Goal: Find specific page/section: Find specific page/section

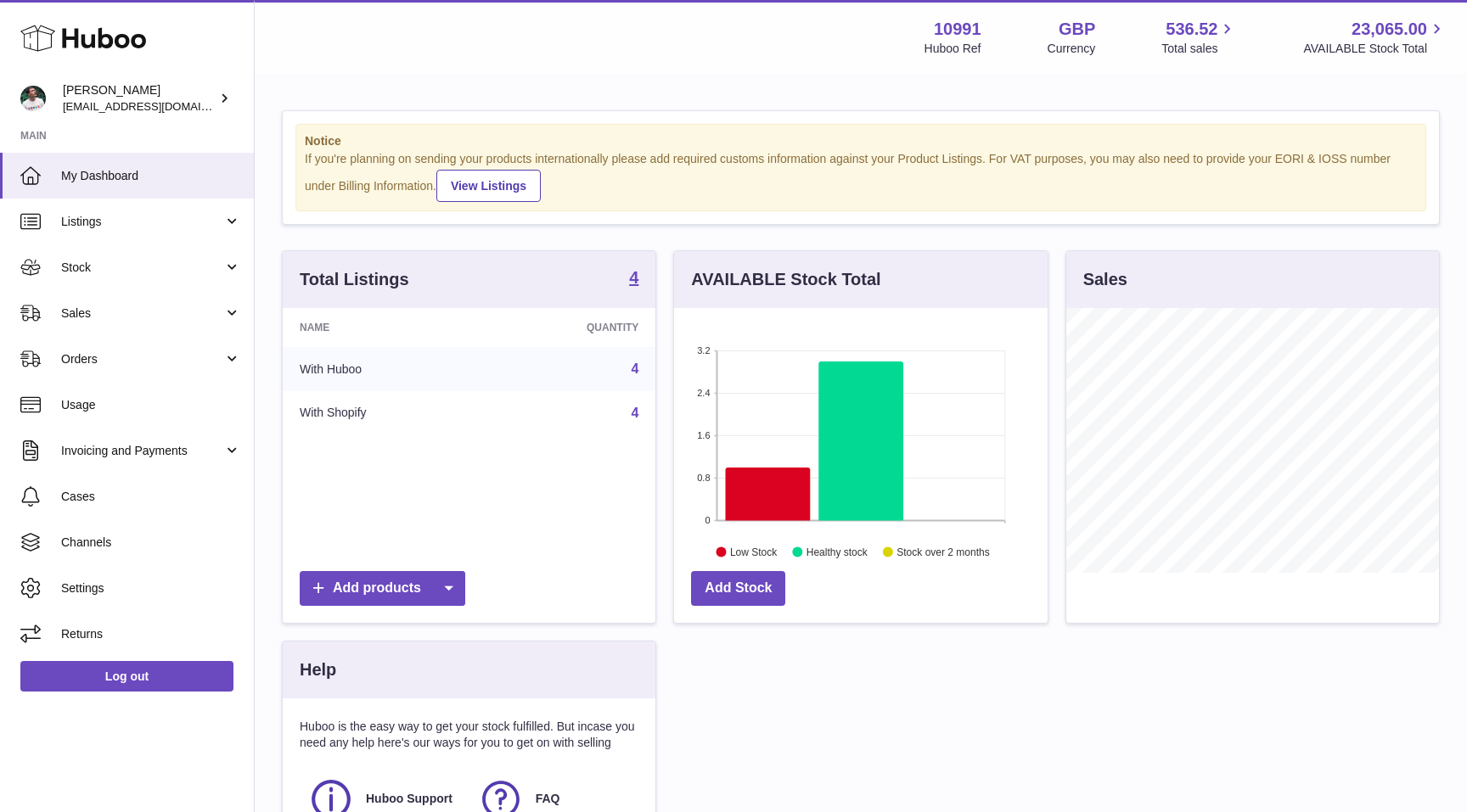
scroll to position [265, 373]
click at [243, 311] on link "Sales" at bounding box center [127, 313] width 254 height 46
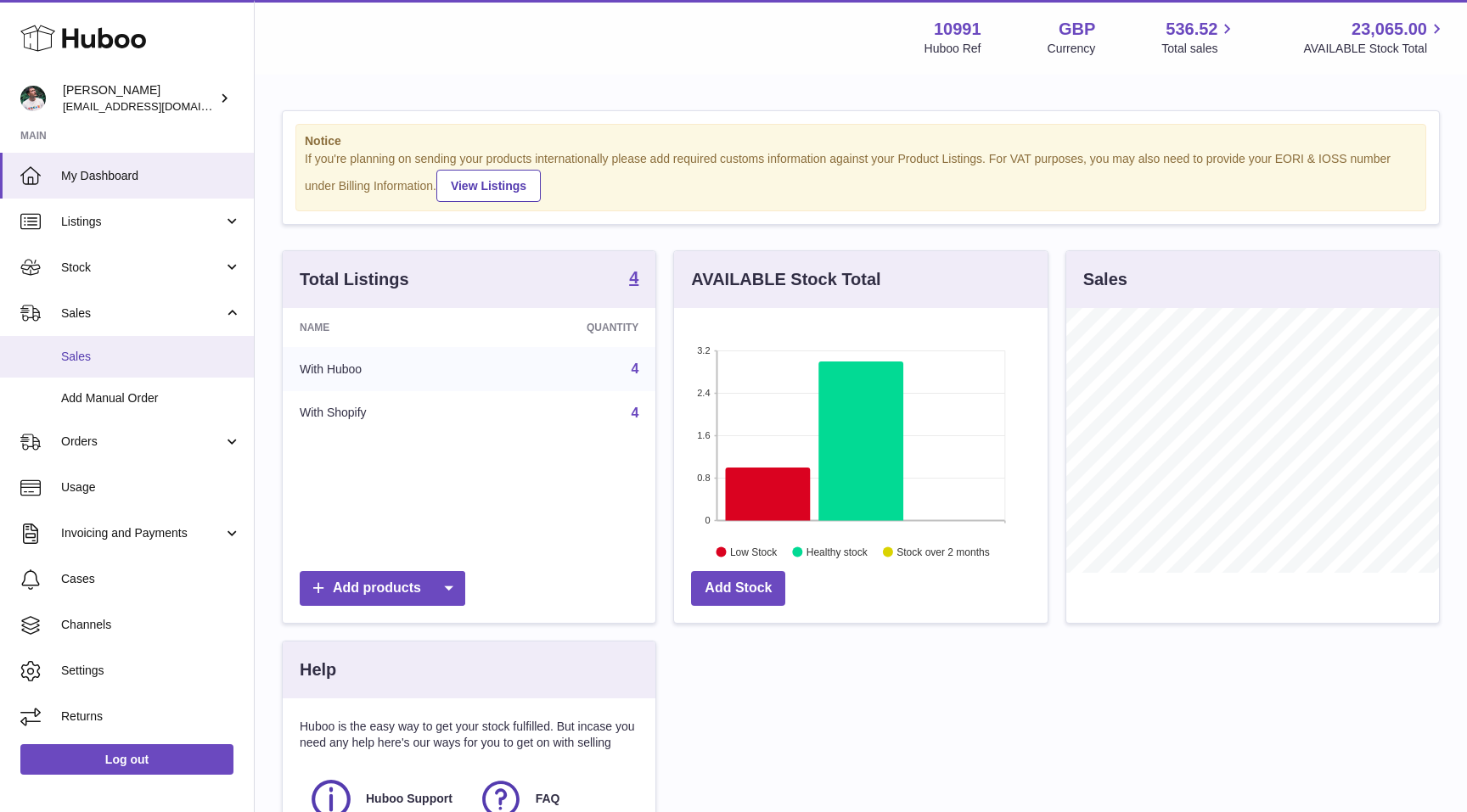
click at [207, 355] on span "Sales" at bounding box center [151, 357] width 180 height 17
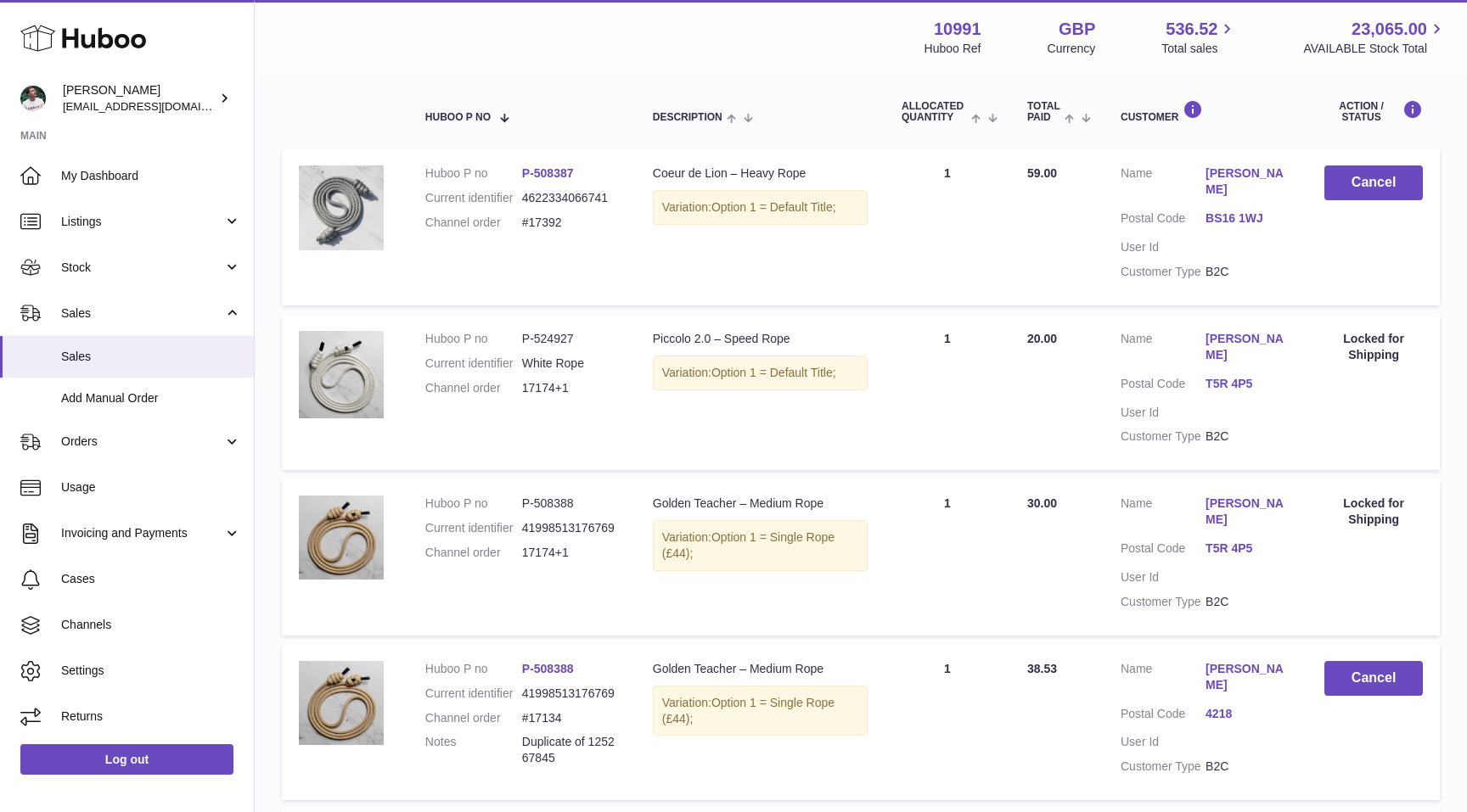
scroll to position [238, 0]
